Goal: Task Accomplishment & Management: Use online tool/utility

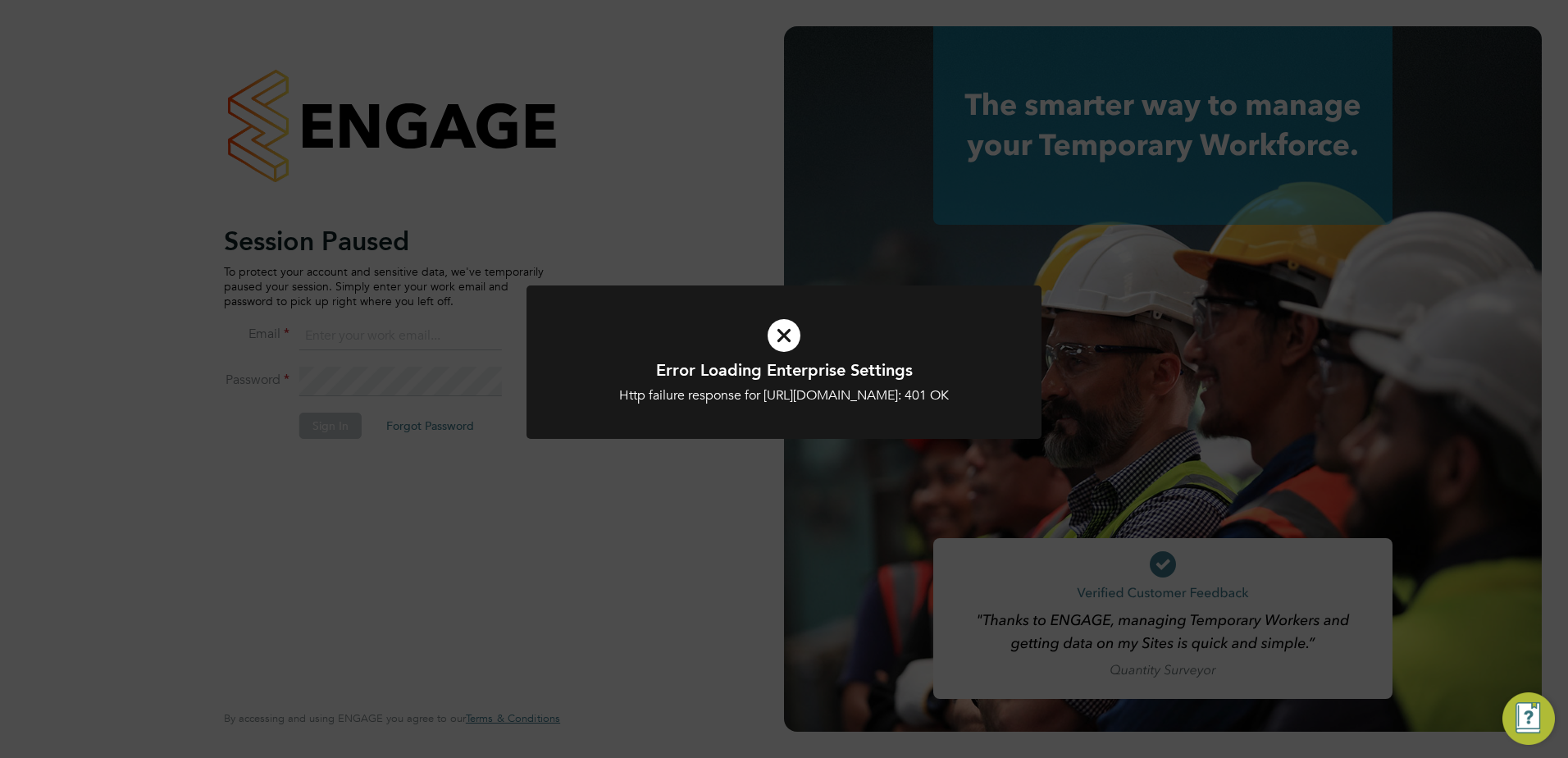
type input "victor.gheti@vistry.co.uk"
click at [784, 337] on icon at bounding box center [784, 335] width 427 height 64
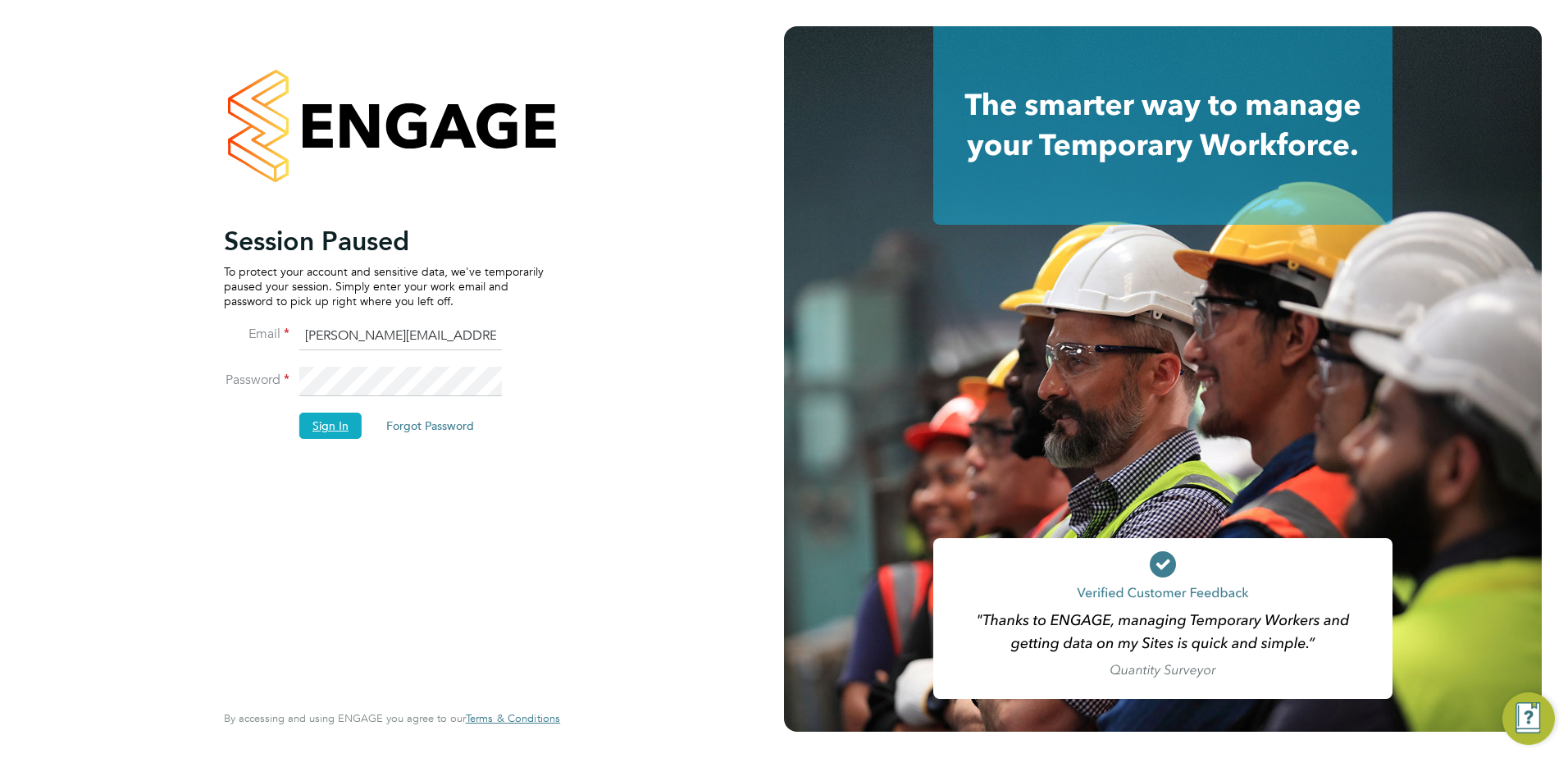
click at [338, 436] on button "Sign In" at bounding box center [330, 426] width 63 height 26
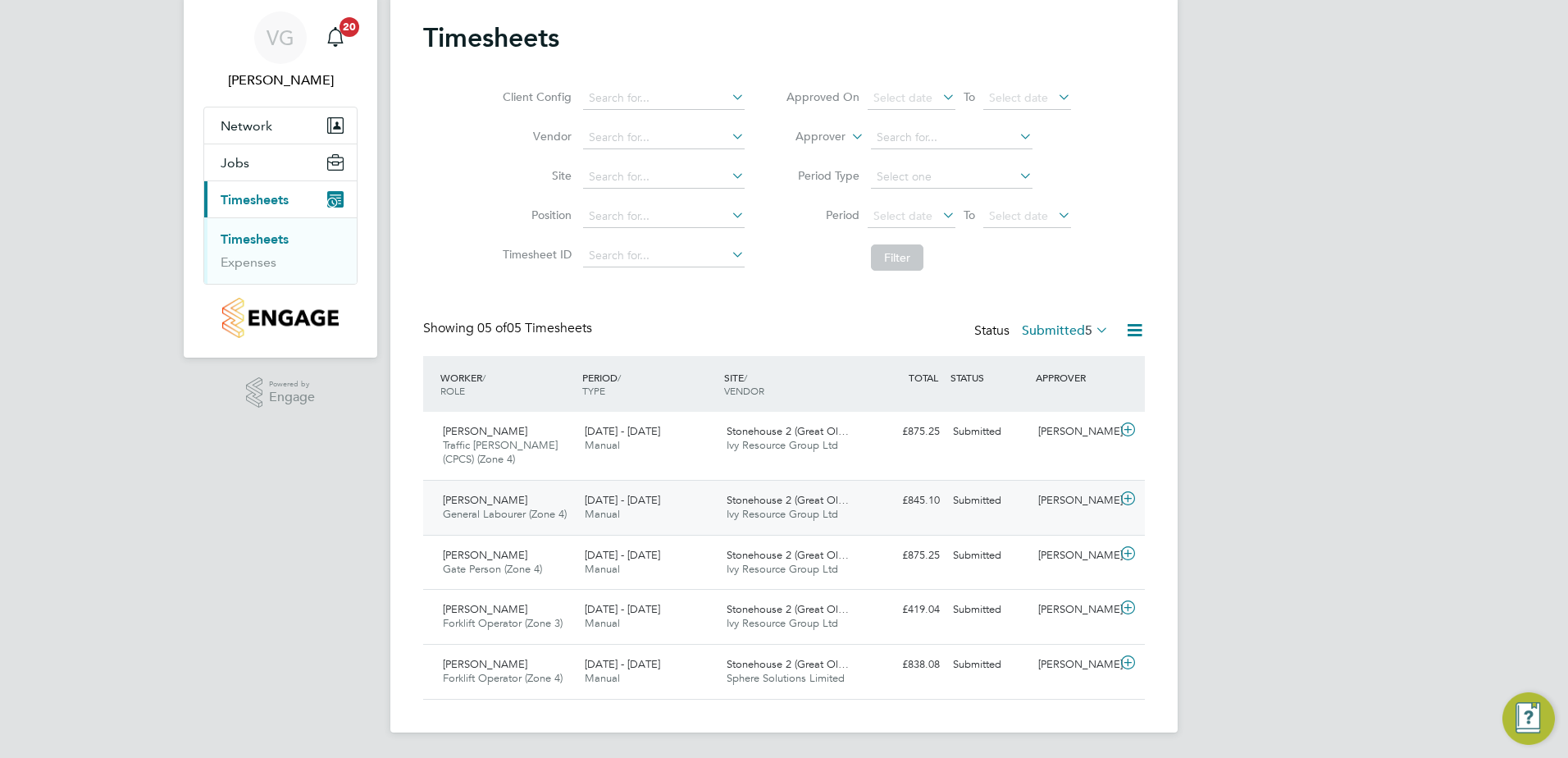
scroll to position [52, 0]
click at [1128, 430] on icon at bounding box center [1128, 429] width 21 height 13
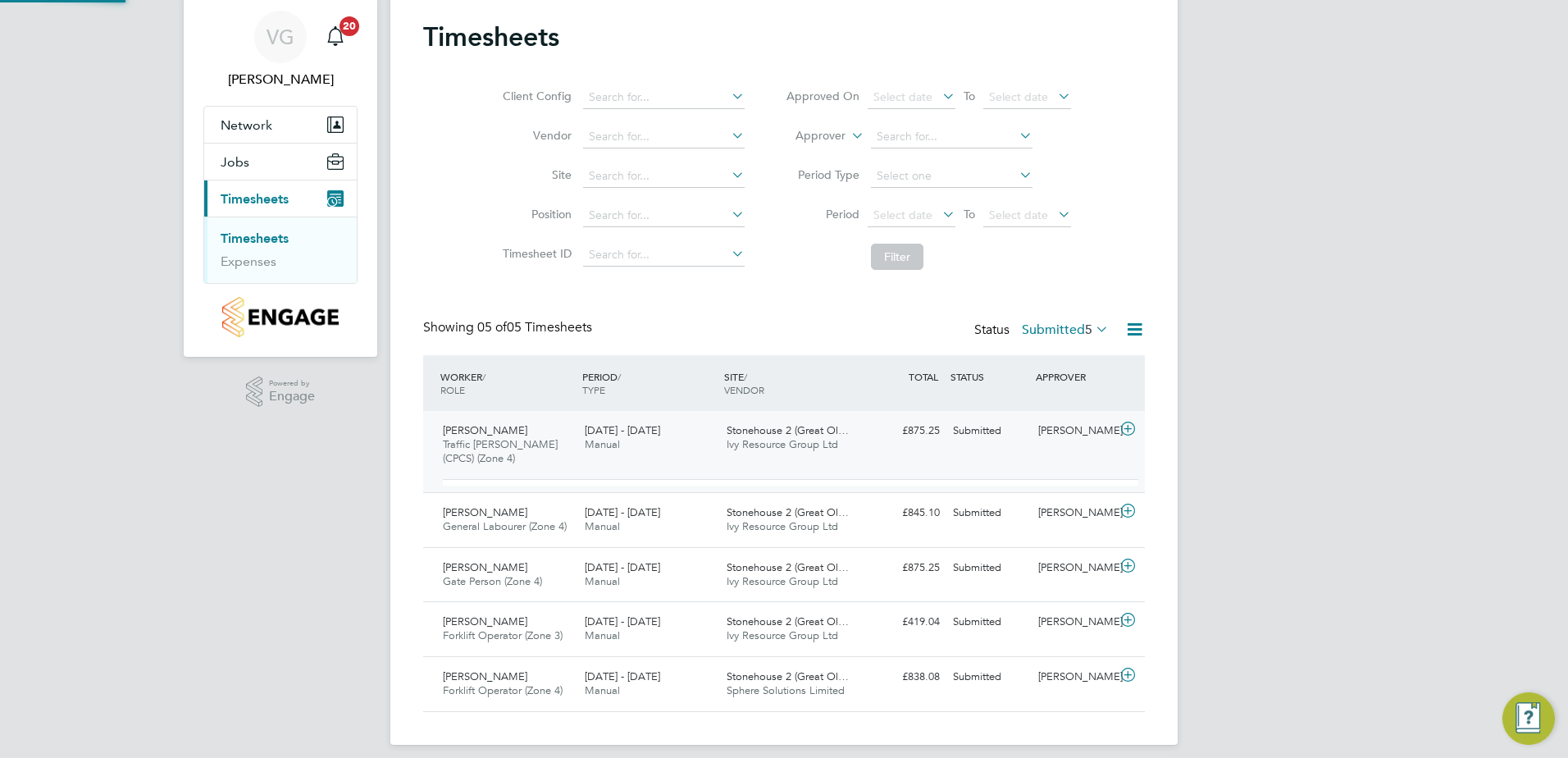
scroll to position [28, 160]
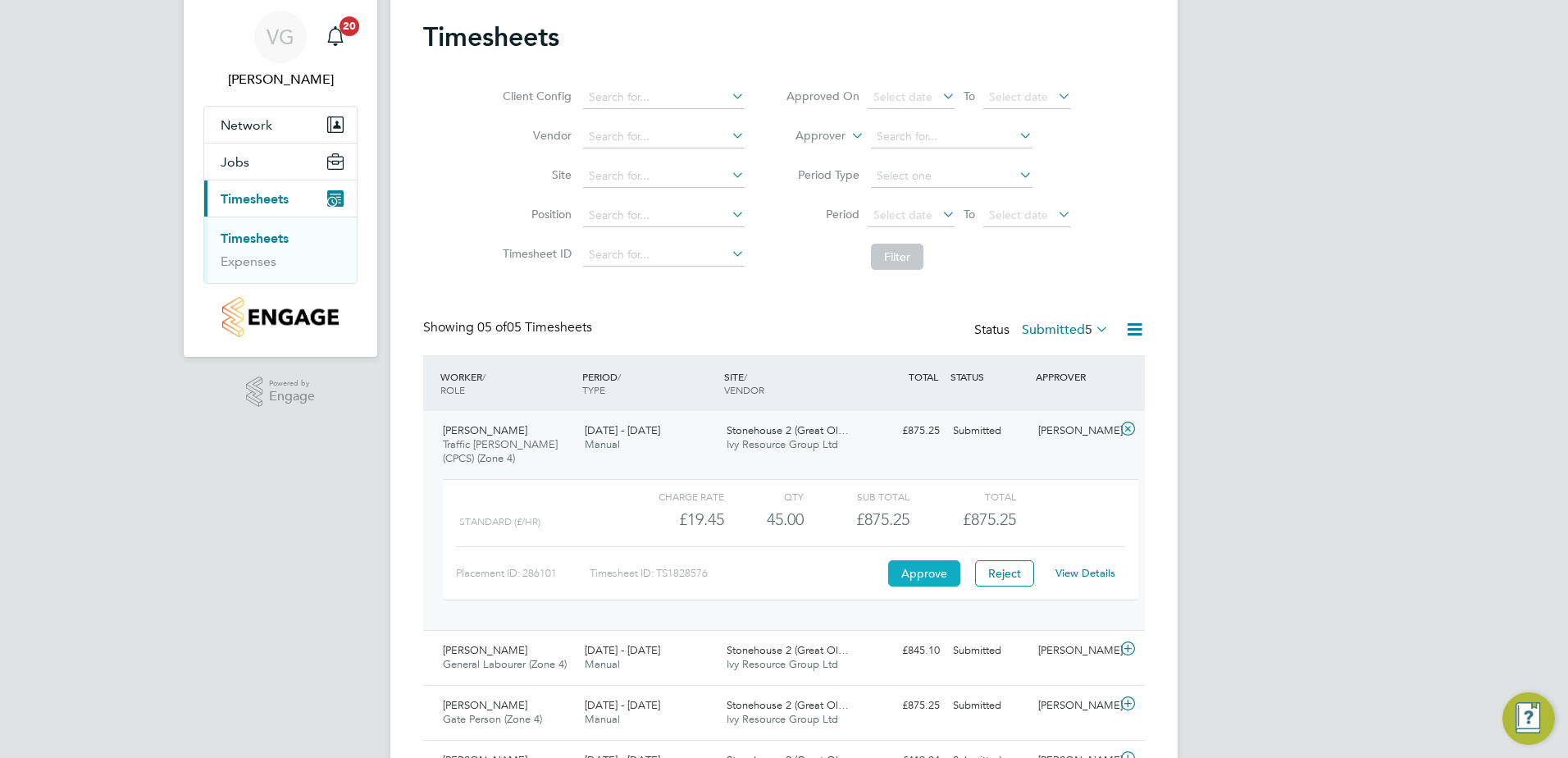
click at [938, 583] on button "Approve" at bounding box center [924, 573] width 73 height 26
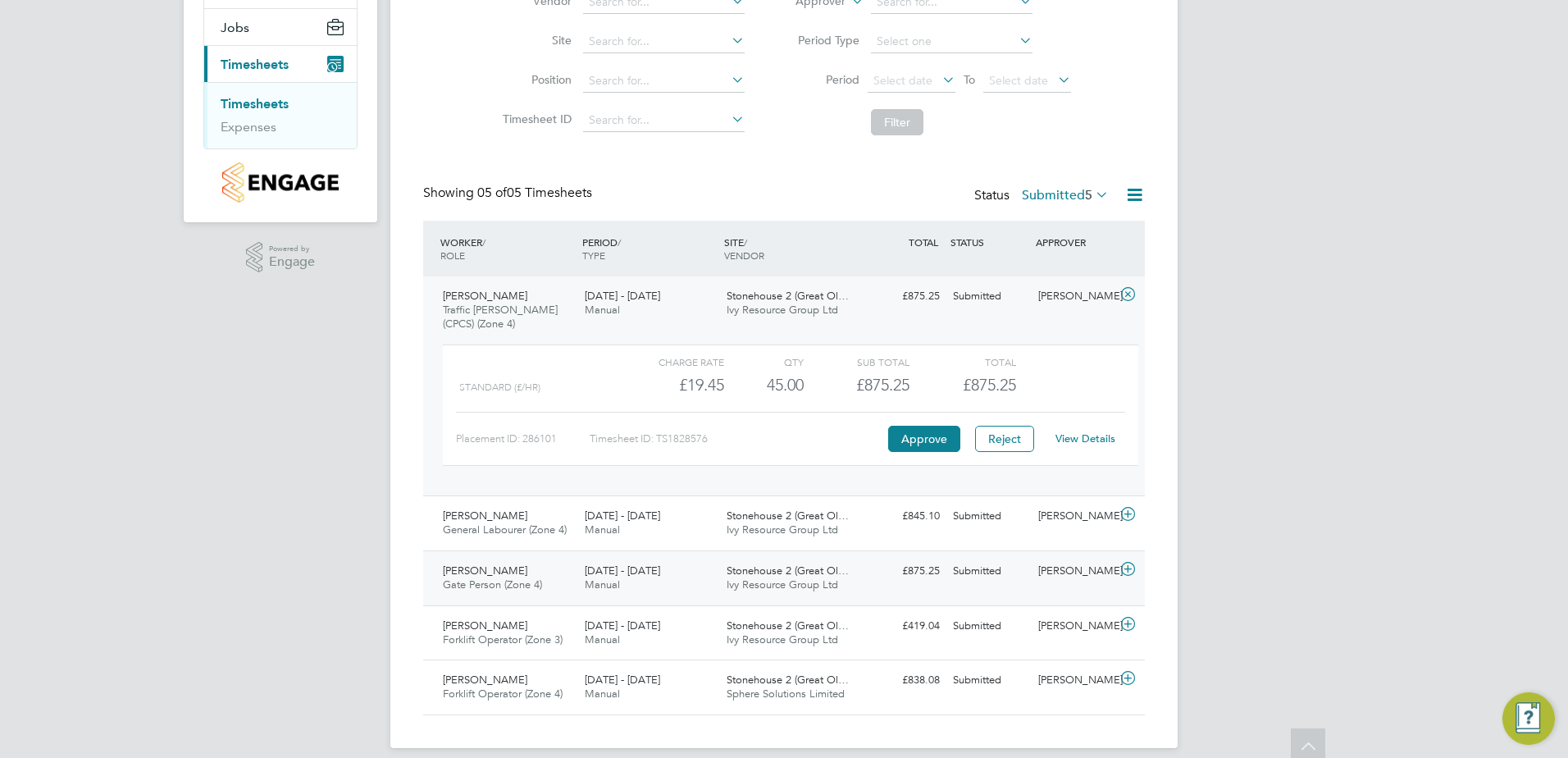
scroll to position [203, 0]
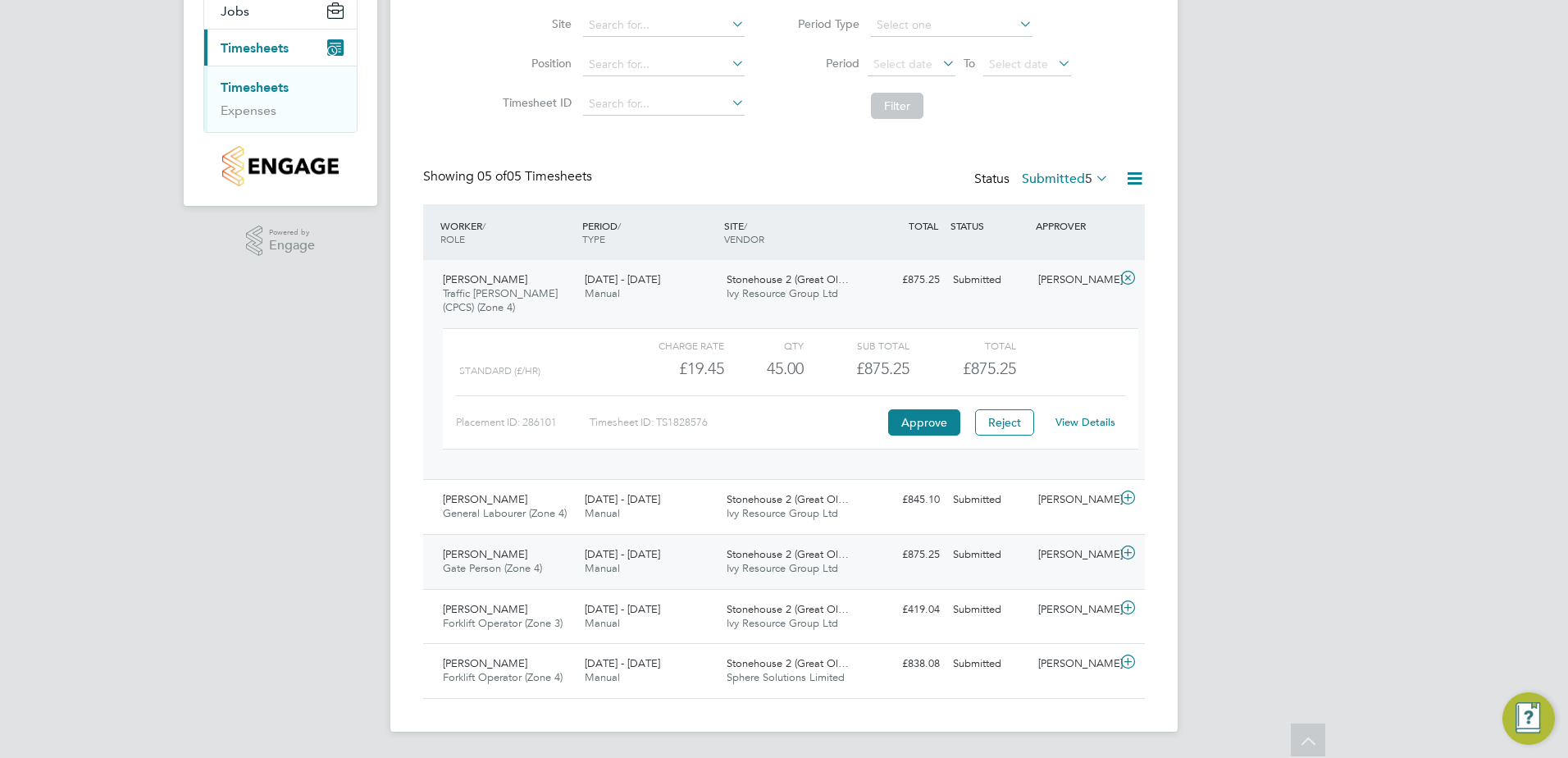
click at [809, 573] on span "Ivy Resource Group Ltd" at bounding box center [782, 568] width 111 height 14
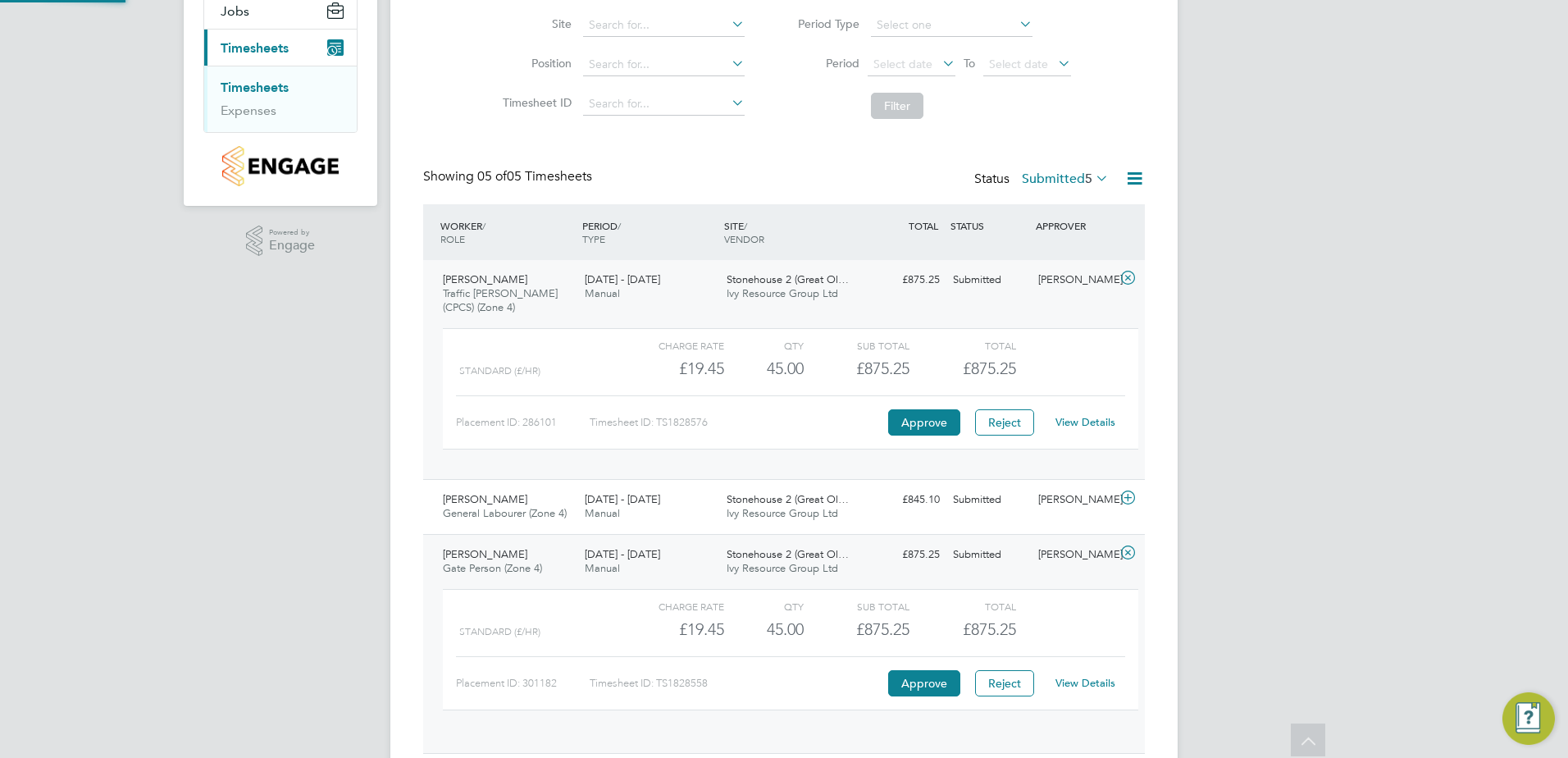
scroll to position [28, 160]
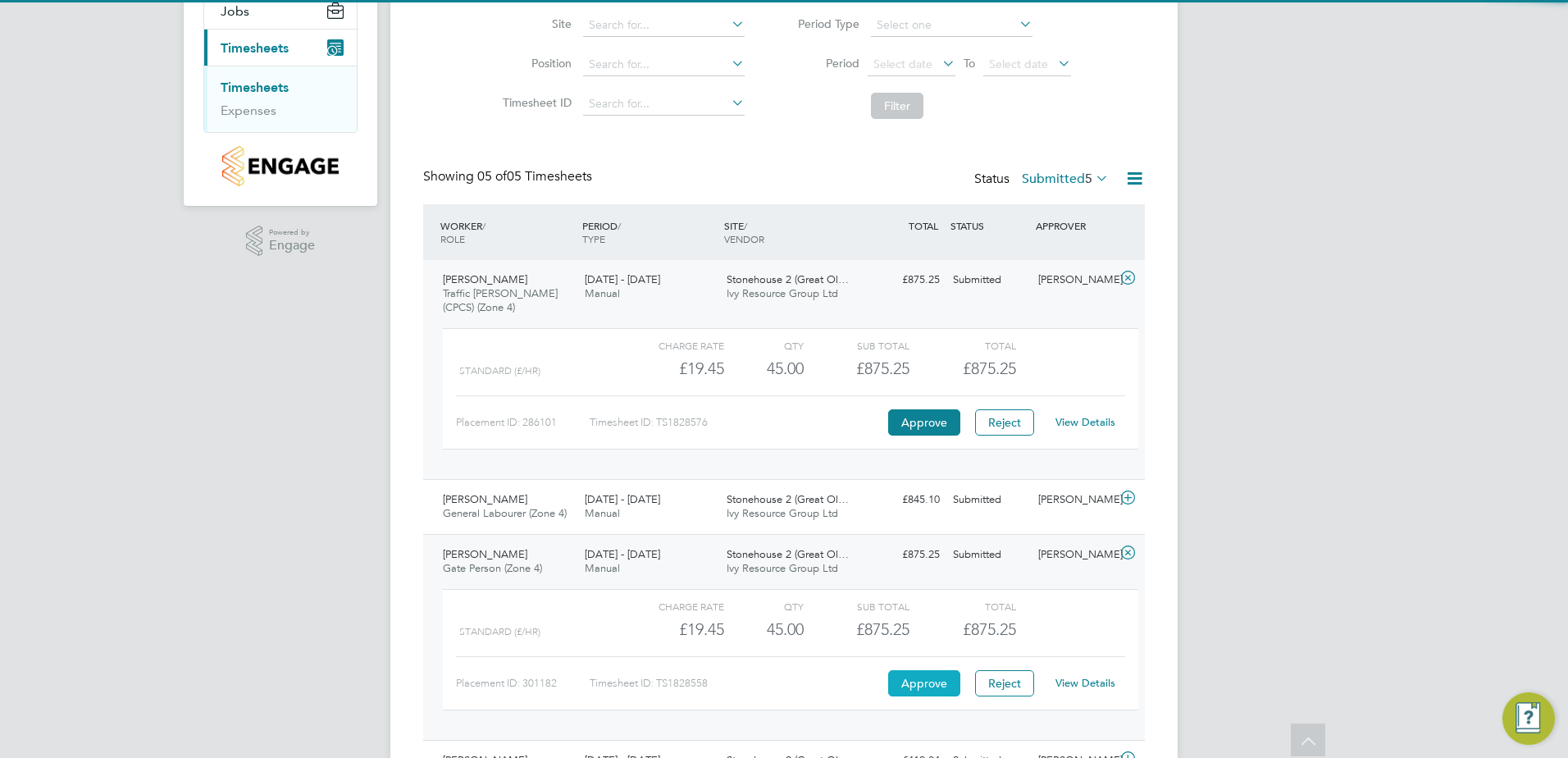
click at [914, 677] on button "Approve" at bounding box center [924, 683] width 73 height 26
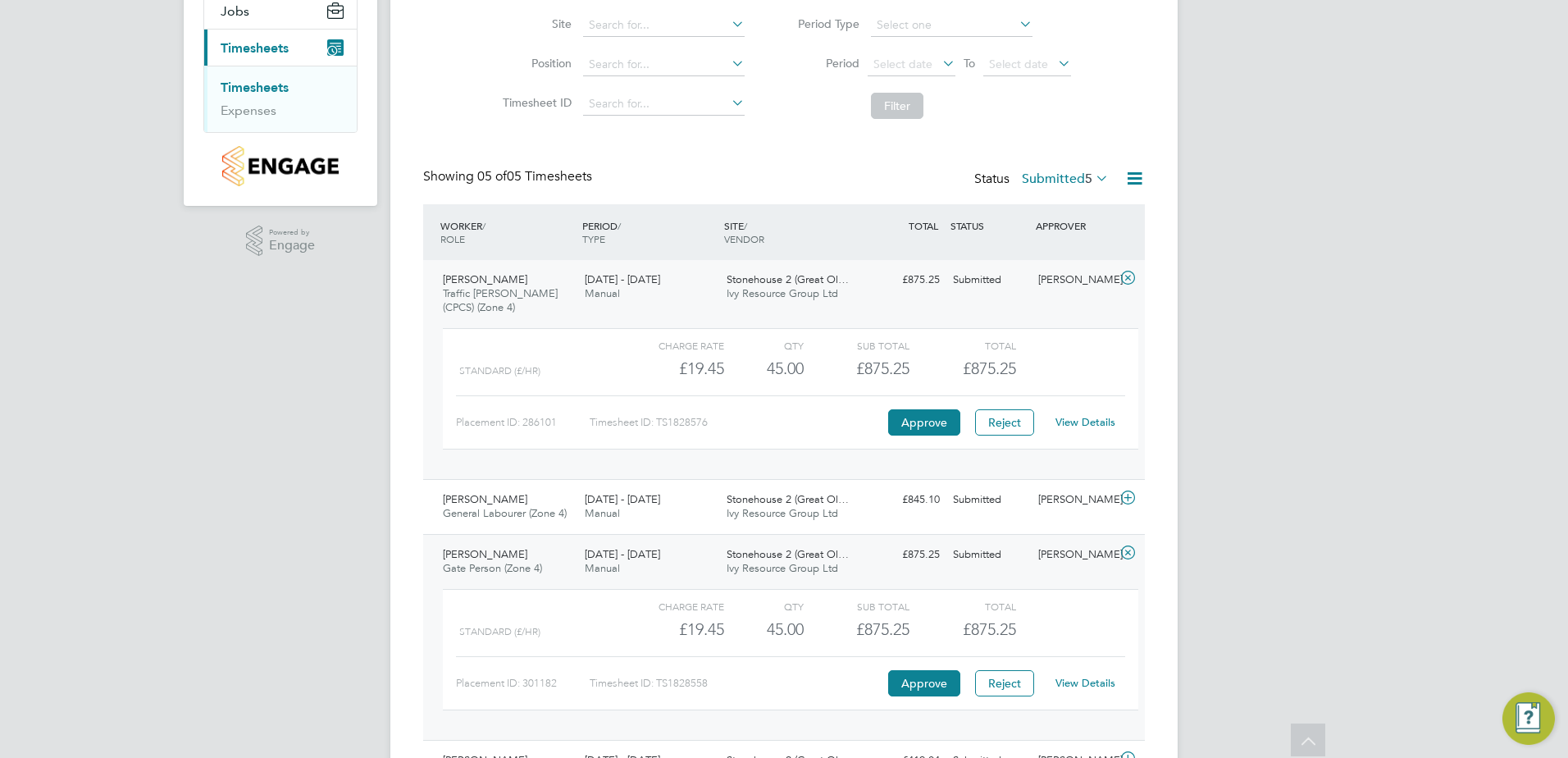
click at [259, 87] on link "Timesheets" at bounding box center [255, 87] width 68 height 16
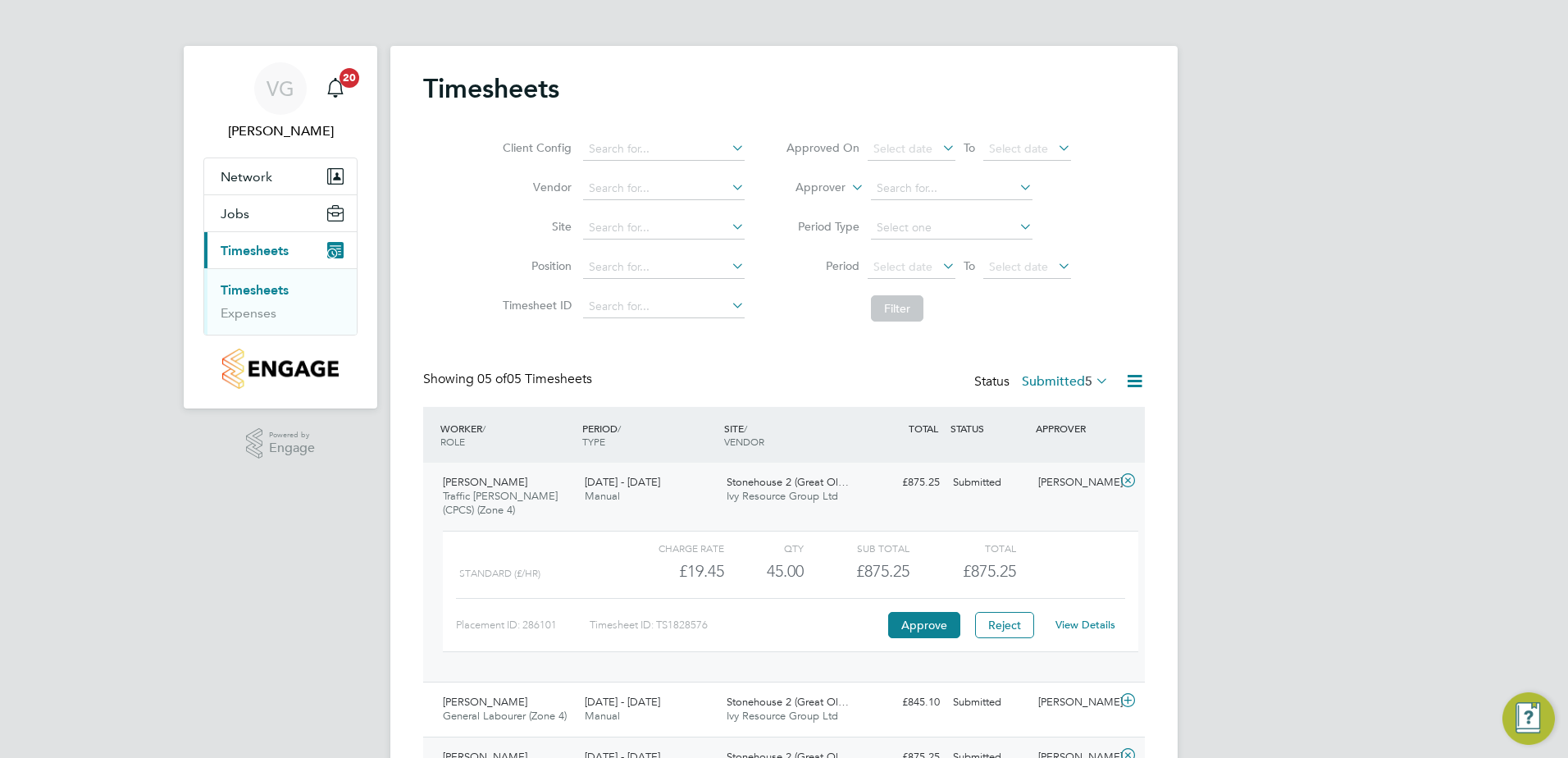
click at [265, 290] on link "Timesheets" at bounding box center [255, 289] width 68 height 16
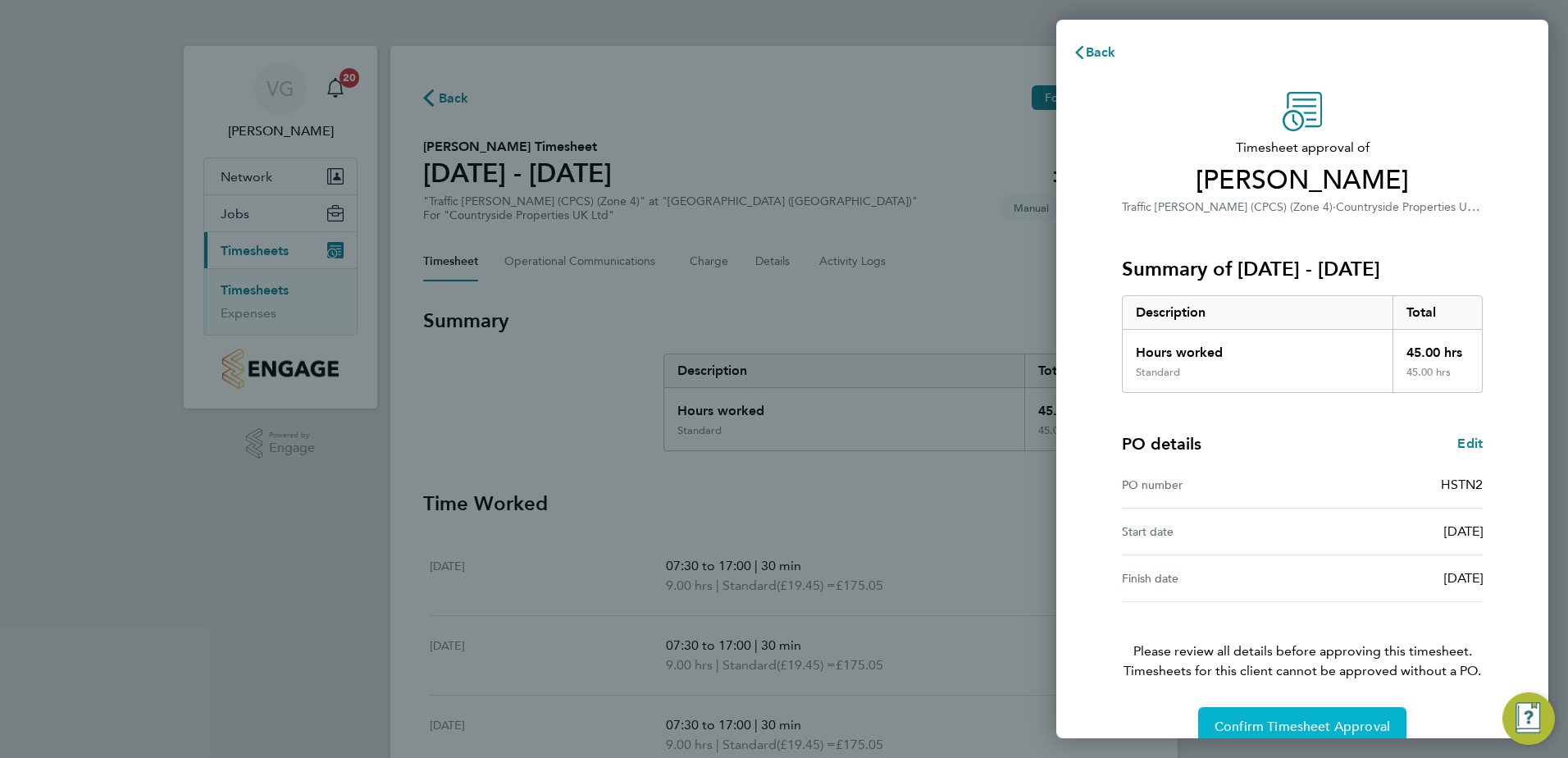
click at [1262, 721] on span "Confirm Timesheet Approval" at bounding box center [1302, 727] width 176 height 16
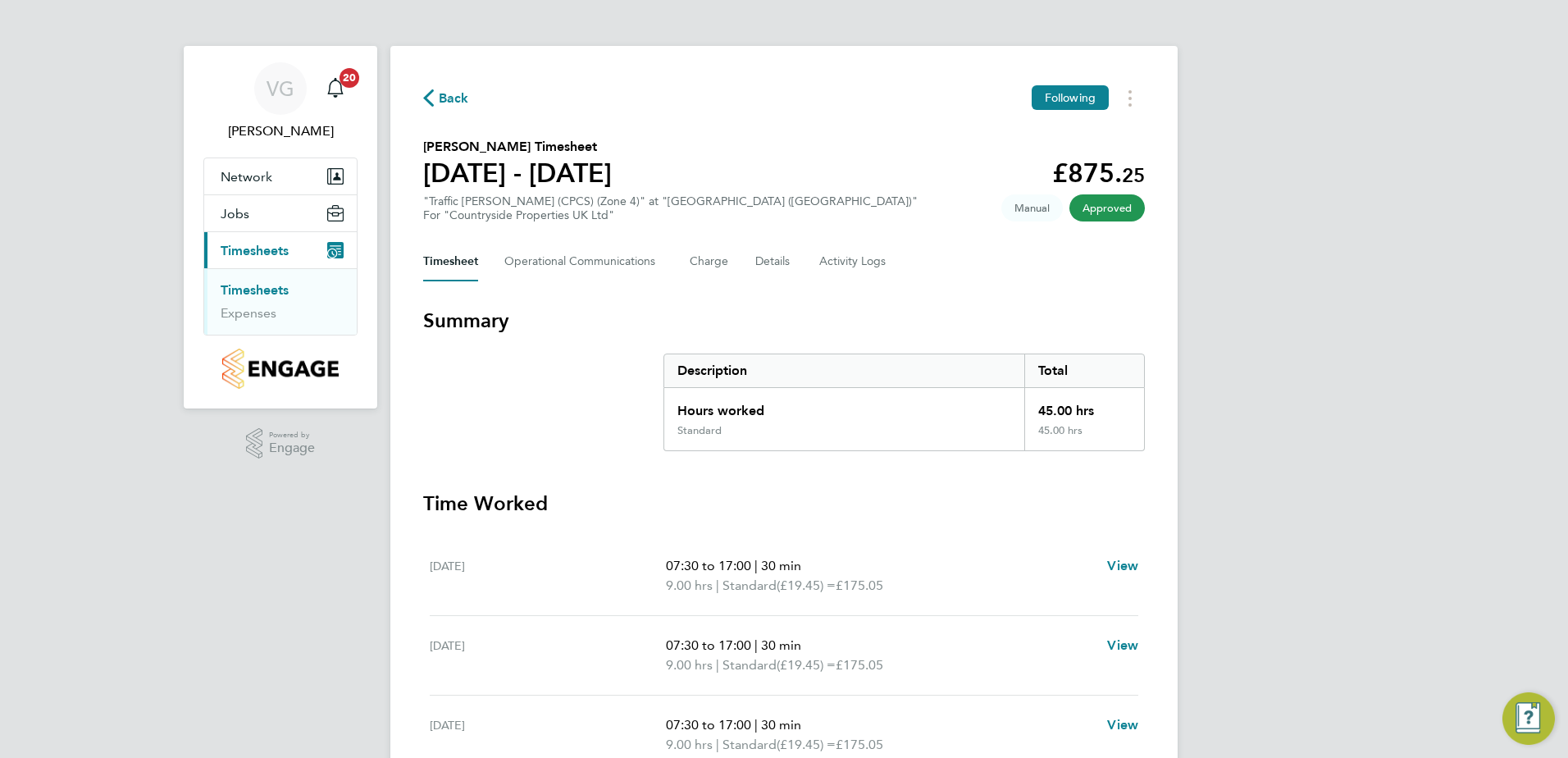
click at [274, 290] on link "Timesheets" at bounding box center [255, 289] width 68 height 16
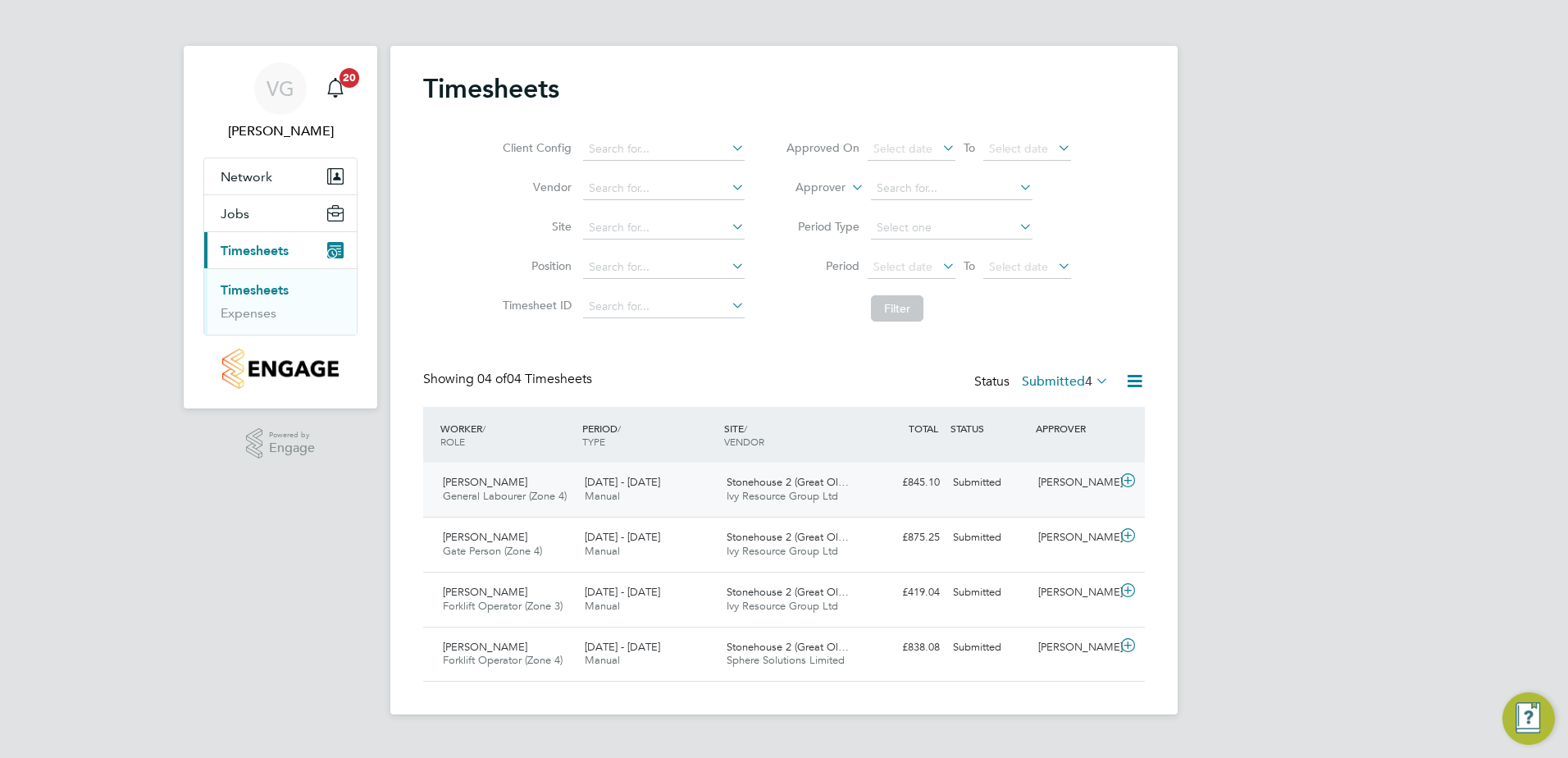
click at [913, 485] on div "£845.10 Submitted" at bounding box center [904, 482] width 86 height 27
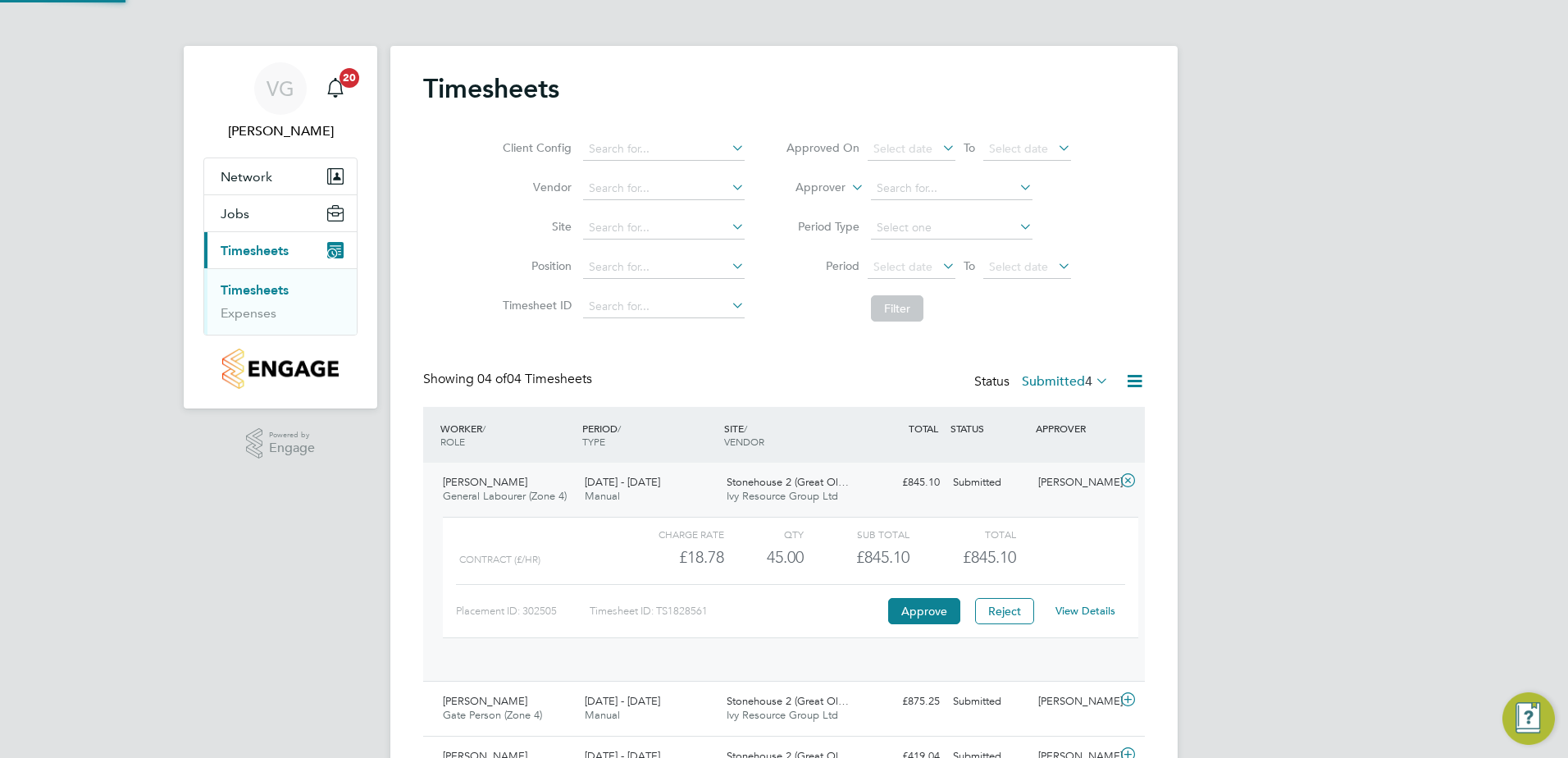
scroll to position [28, 160]
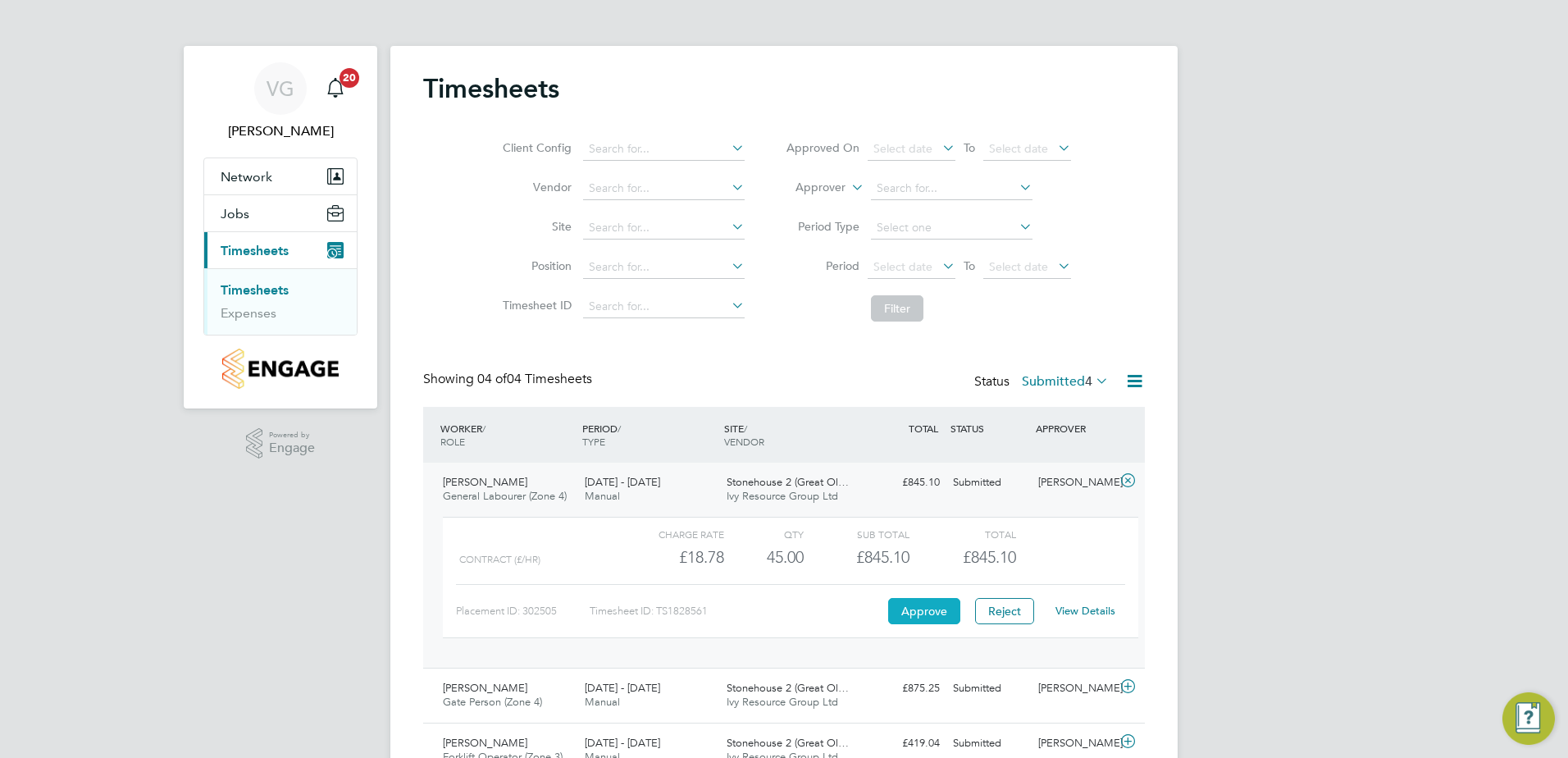
click at [899, 608] on button "Approve" at bounding box center [924, 611] width 73 height 26
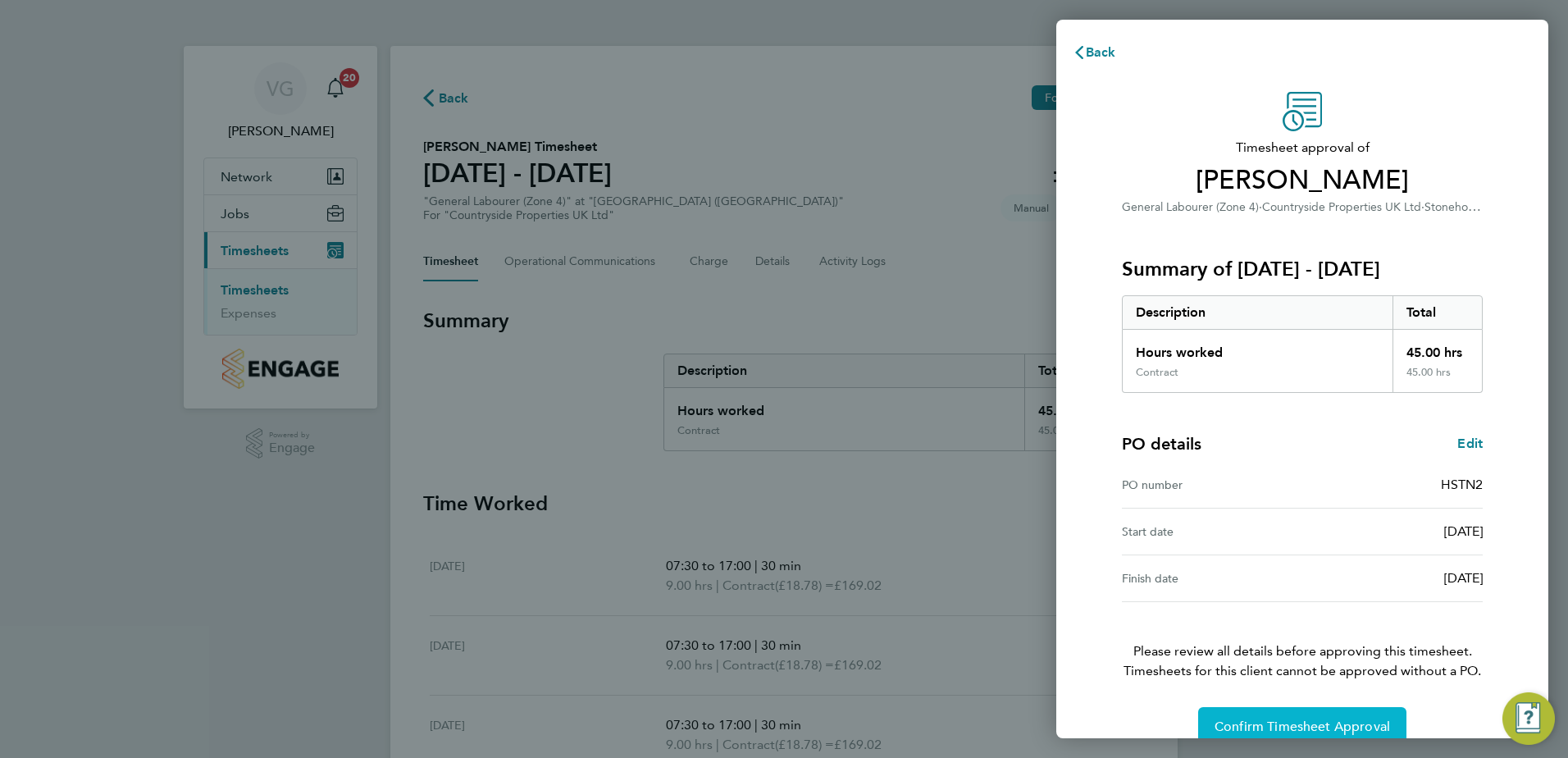
click at [1250, 712] on button "Confirm Timesheet Approval" at bounding box center [1302, 727] width 208 height 40
click at [1296, 737] on button "Confirm Timesheet Approval" at bounding box center [1302, 727] width 208 height 40
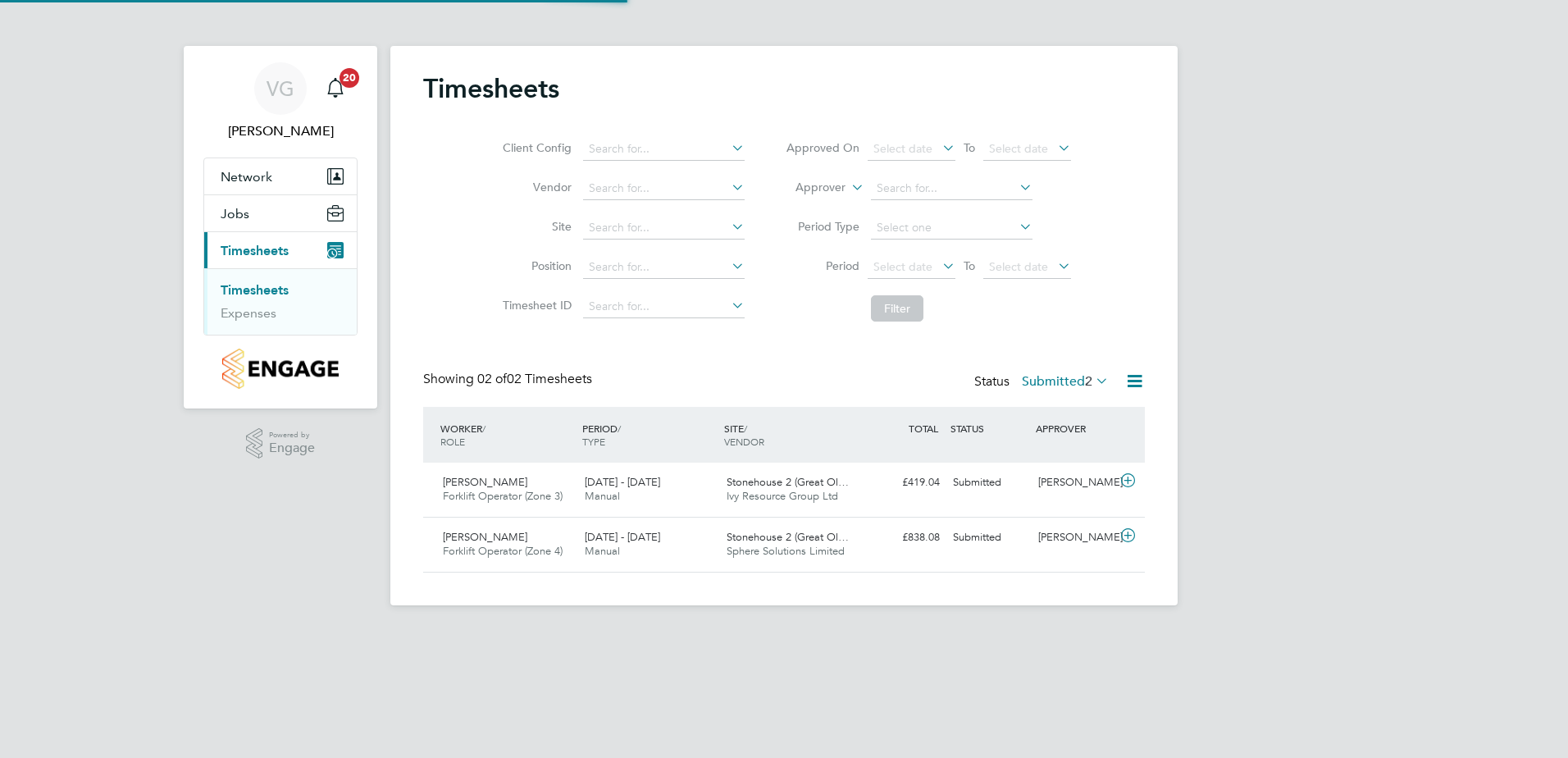
scroll to position [42, 143]
click at [519, 483] on div "Edd Patrick Forklift Operator (Zone 3) 22 - 28 Sep 2025" at bounding box center [508, 489] width 142 height 41
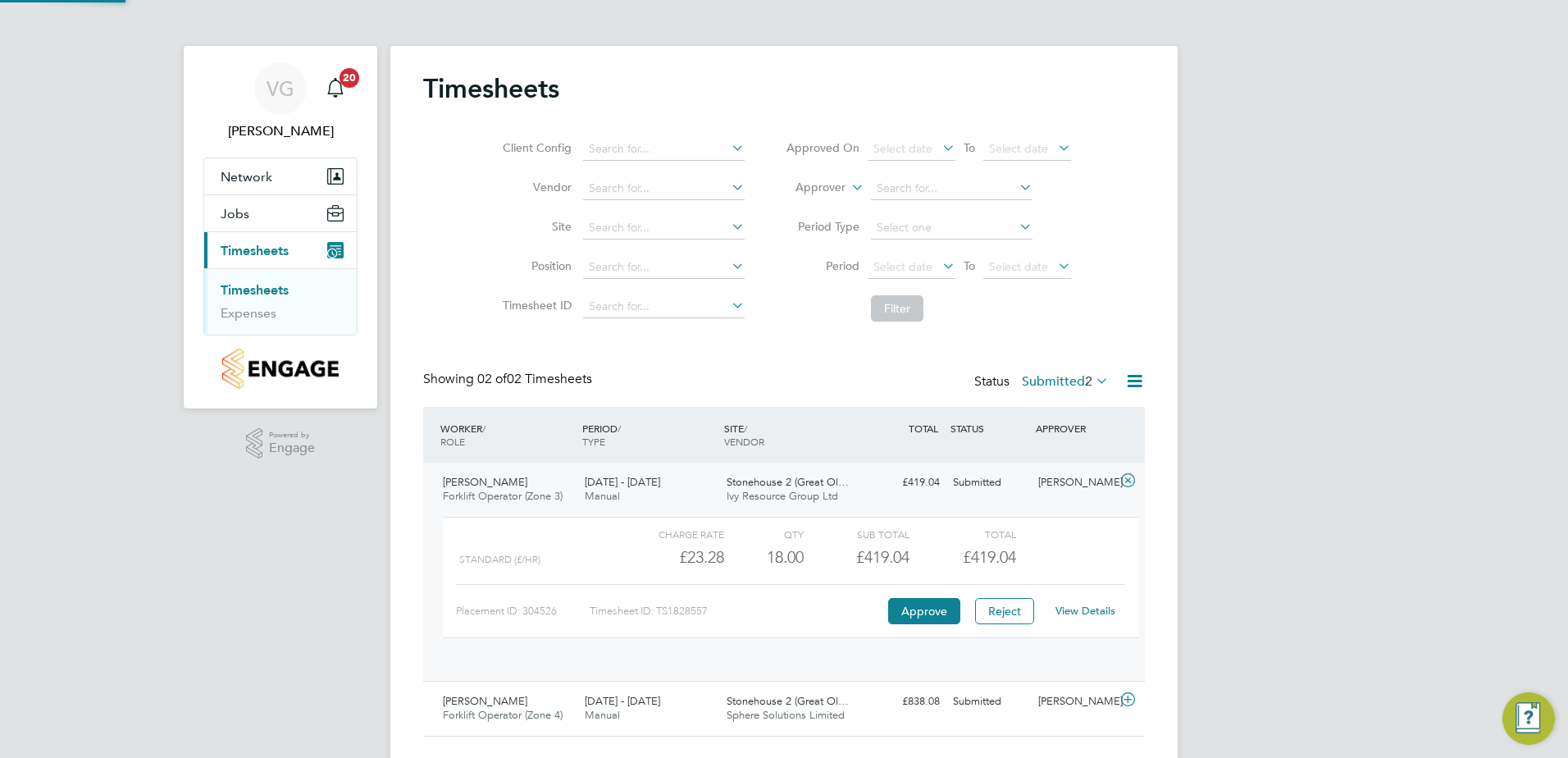
scroll to position [28, 160]
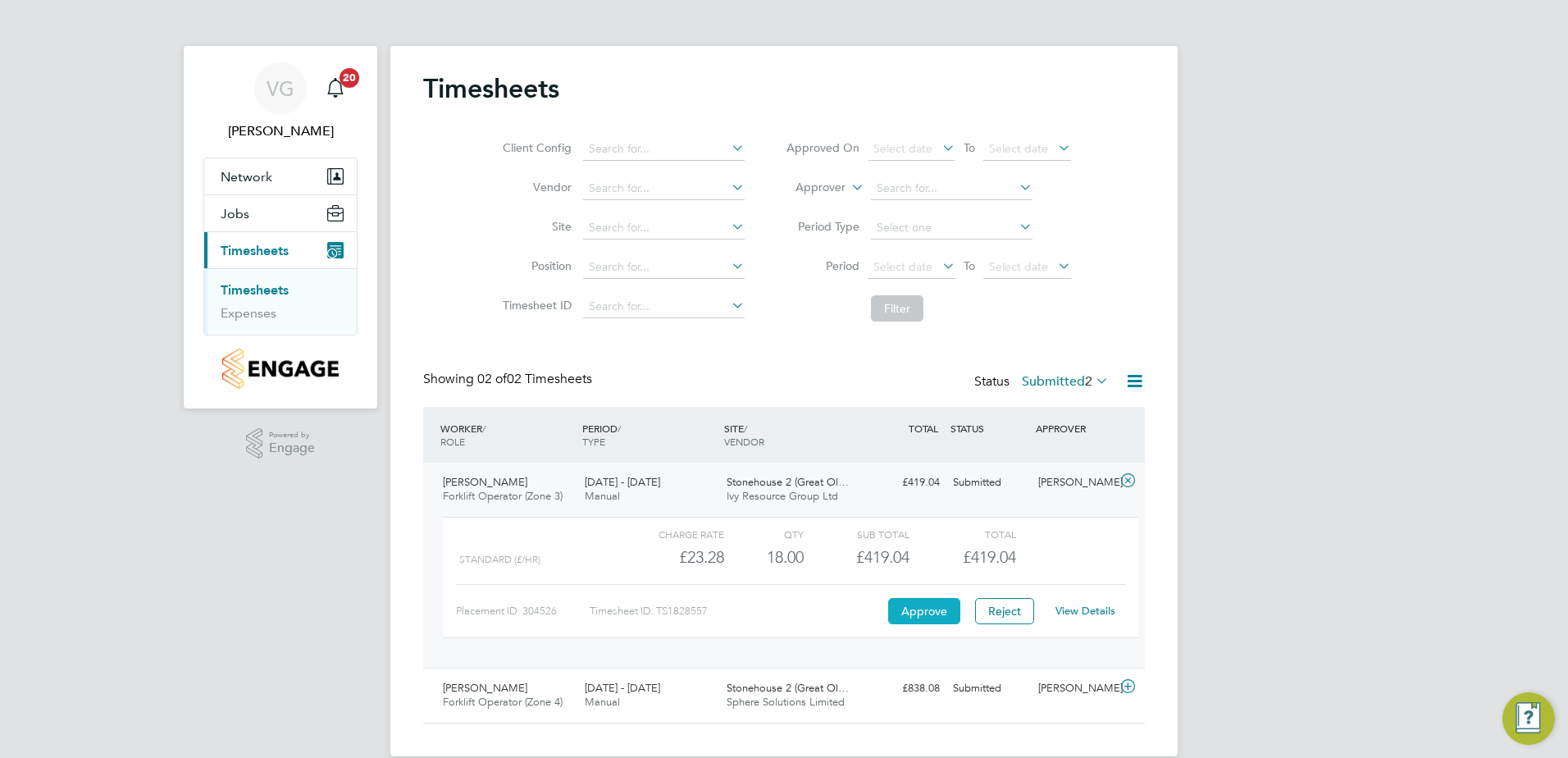
click at [908, 610] on button "Approve" at bounding box center [924, 611] width 73 height 26
click at [917, 704] on div "Richard Sims Forklift Operator (Zone 4) 22 - 28 Sep 2025 22 - 28 Sep 2025 Manua…" at bounding box center [784, 695] width 722 height 55
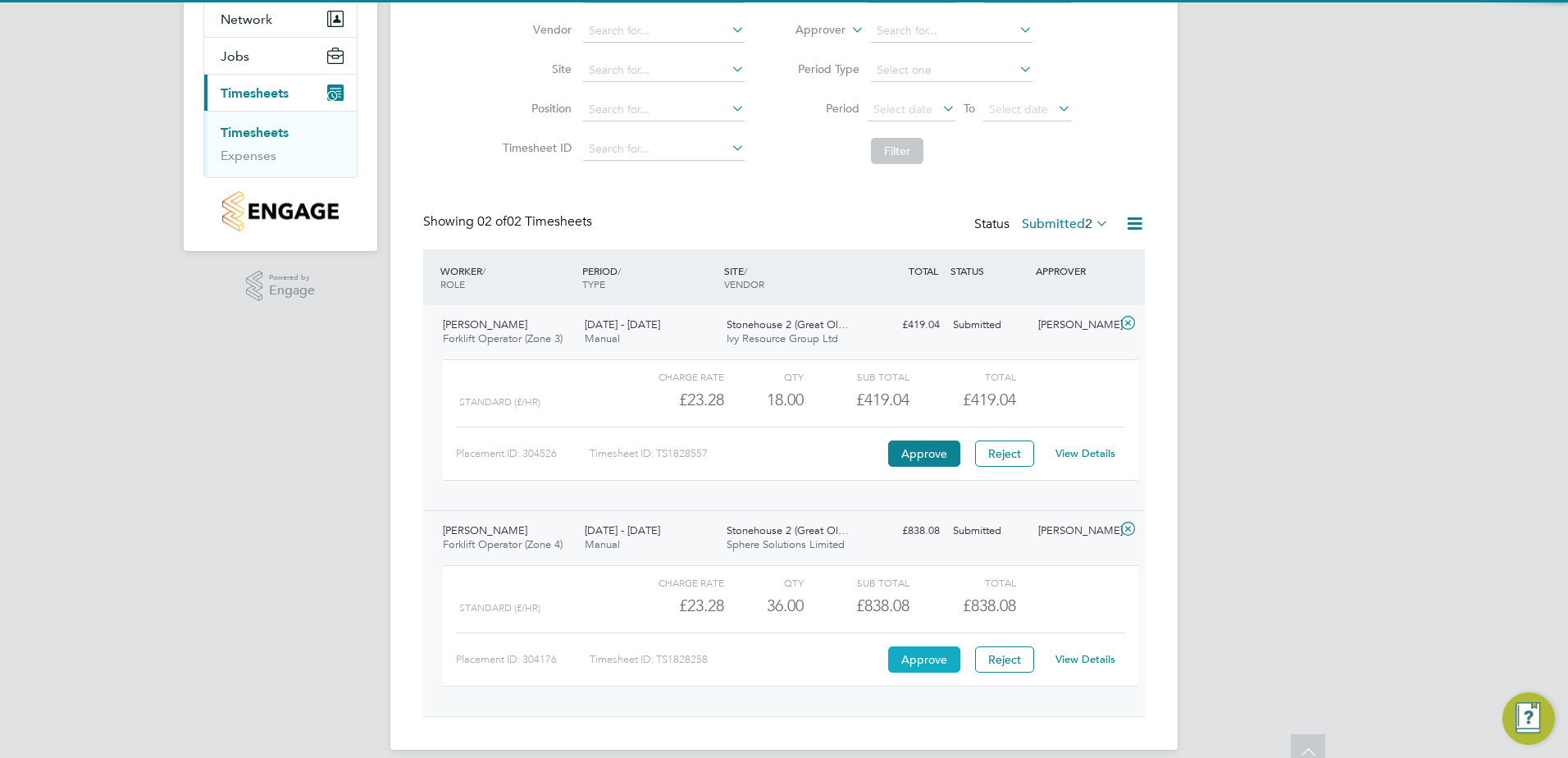
scroll to position [164, 0]
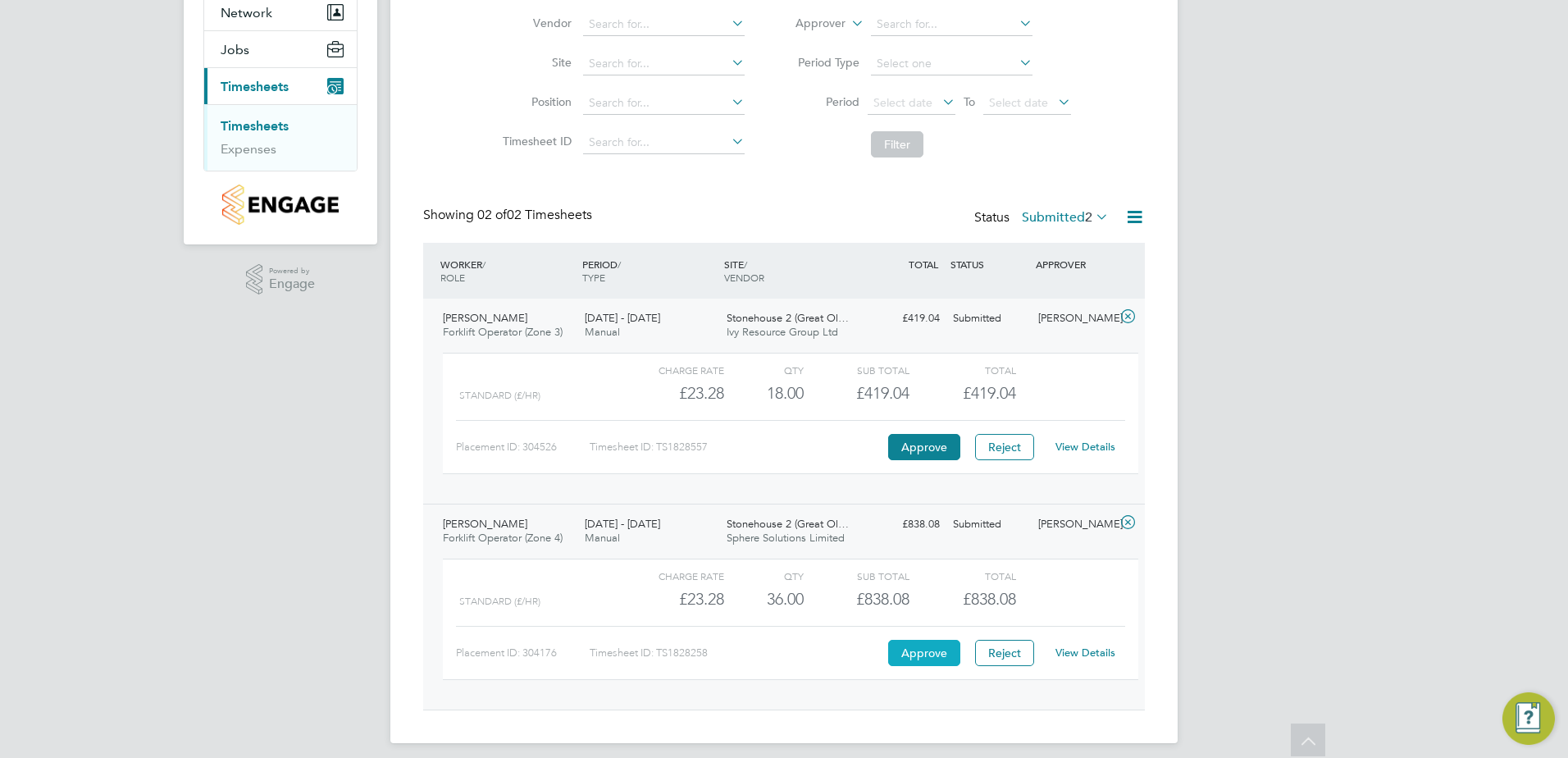
click at [938, 656] on button "Approve" at bounding box center [924, 653] width 73 height 26
click at [250, 120] on link "Timesheets" at bounding box center [255, 125] width 68 height 16
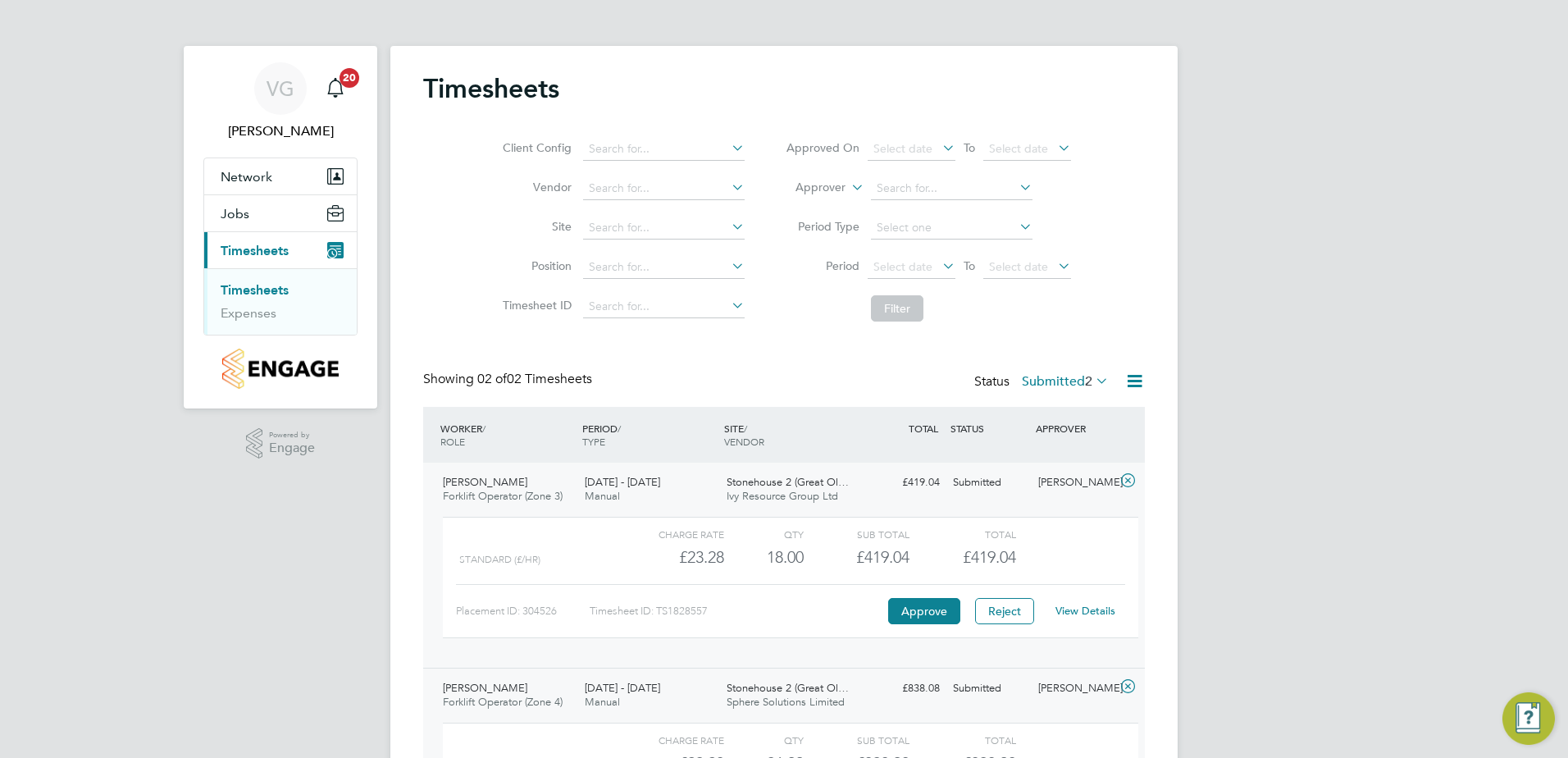
click at [253, 294] on link "Timesheets" at bounding box center [255, 289] width 68 height 16
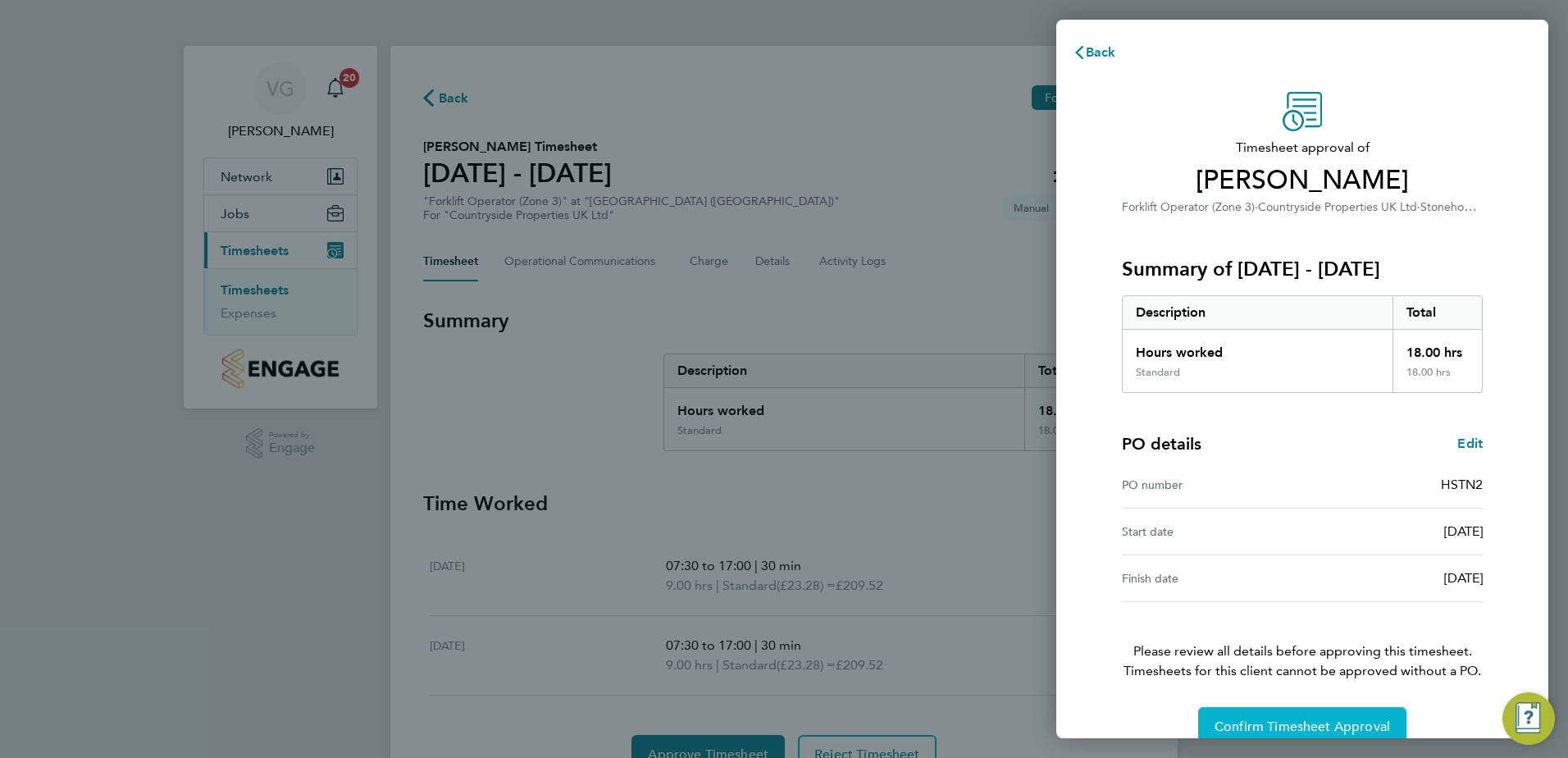
click at [1232, 730] on span "Confirm Timesheet Approval" at bounding box center [1302, 727] width 176 height 16
click at [1223, 723] on span "Confirm Timesheet Approval" at bounding box center [1302, 727] width 176 height 16
